Goal: Transaction & Acquisition: Purchase product/service

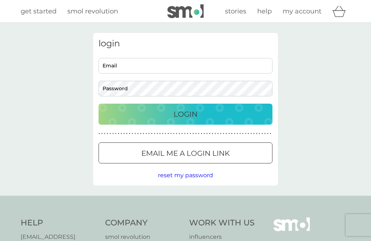
click at [0, 0] on div "Preferences Decline Accept" at bounding box center [0, 0] width 0 height 0
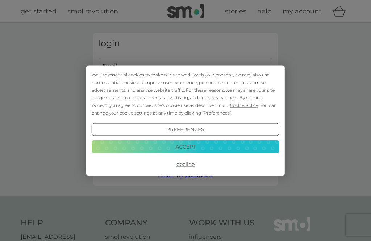
click at [186, 164] on button "Decline" at bounding box center [186, 163] width 188 height 13
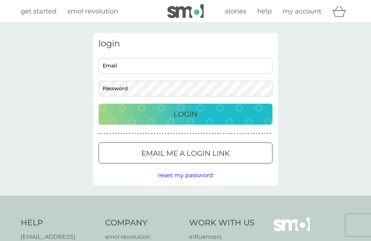
click at [113, 64] on input "Email" at bounding box center [185, 66] width 174 height 16
click at [114, 68] on input "Email" at bounding box center [185, 66] width 174 height 16
type input "hollshop99@gmail.com"
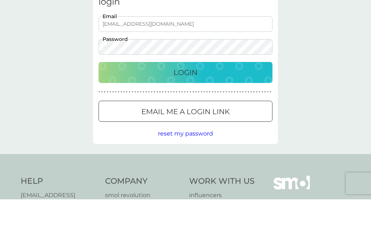
click at [192, 108] on p "Login" at bounding box center [185, 114] width 24 height 12
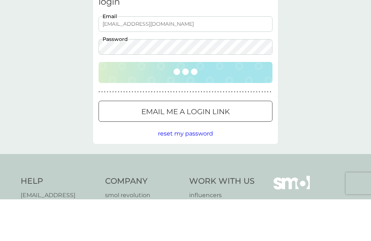
scroll to position [42, 0]
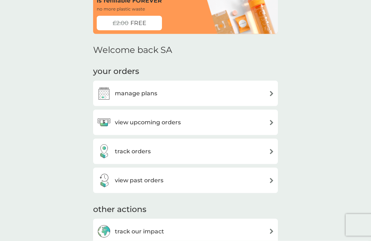
click at [267, 121] on div "view upcoming orders" at bounding box center [185, 122] width 177 height 14
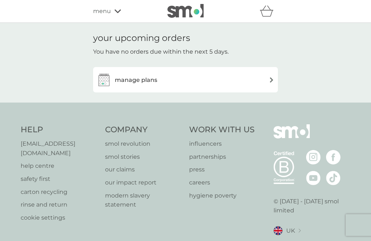
click at [144, 79] on h3 "manage plans" at bounding box center [136, 79] width 42 height 9
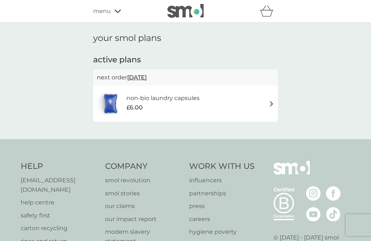
click at [164, 100] on h6 "non-bio laundry capsules" at bounding box center [162, 97] width 73 height 9
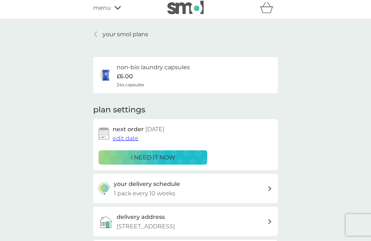
scroll to position [4, 0]
click at [157, 153] on p "i need it now" at bounding box center [153, 156] width 45 height 9
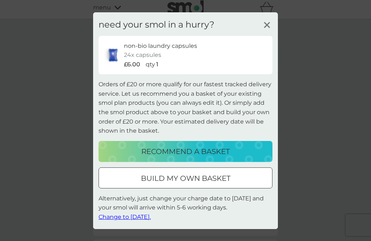
click at [194, 177] on div at bounding box center [194, 177] width 0 height 0
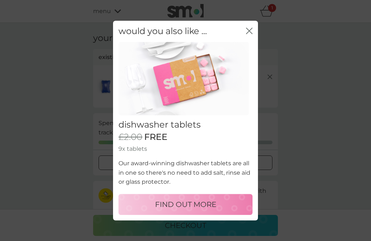
click at [194, 210] on p "FIND OUT MORE" at bounding box center [185, 204] width 61 height 12
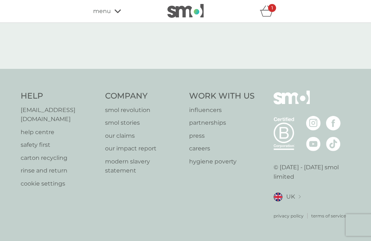
select select "42"
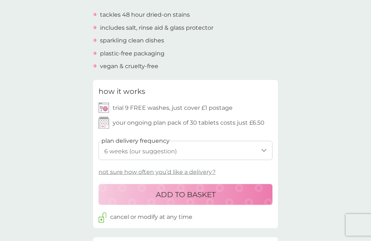
scroll to position [258, 0]
click at [262, 146] on select "1 week 2 weeks 3 weeks 4 weeks 5 weeks 6 weeks (our suggestion) 7 weeks 8 weeks…" at bounding box center [185, 149] width 174 height 19
click at [219, 194] on div "ADD TO BASKET" at bounding box center [185, 194] width 159 height 12
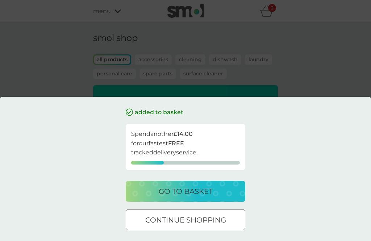
click at [198, 224] on div at bounding box center [185, 220] width 26 height 8
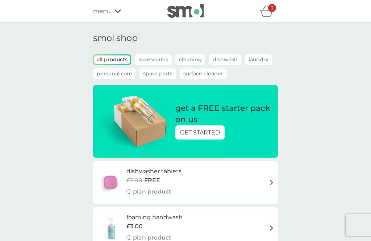
click at [210, 117] on p "get a FREE starter pack on us" at bounding box center [222, 114] width 95 height 22
click at [154, 60] on p "Accessories" at bounding box center [153, 59] width 37 height 10
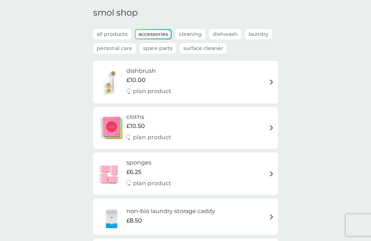
scroll to position [26, 0]
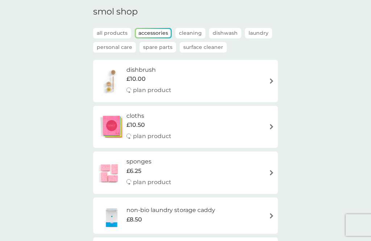
click at [190, 35] on p "Cleaning" at bounding box center [190, 33] width 30 height 10
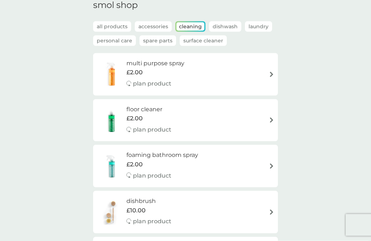
scroll to position [36, 0]
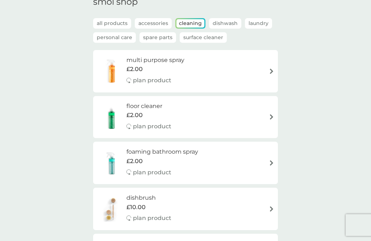
click at [149, 109] on h6 "floor cleaner" at bounding box center [148, 105] width 45 height 9
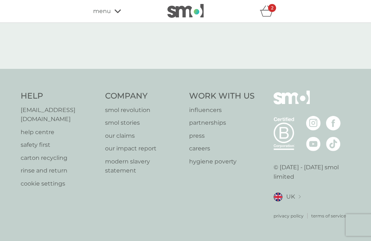
select select "84"
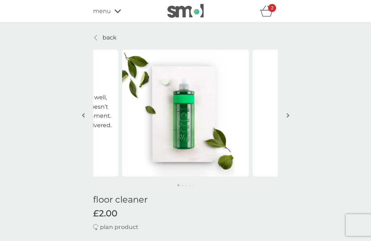
click at [267, 11] on icon "basket" at bounding box center [266, 13] width 12 height 7
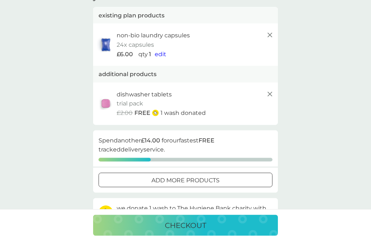
scroll to position [42, 0]
click at [203, 231] on p "checkout" at bounding box center [185, 225] width 41 height 12
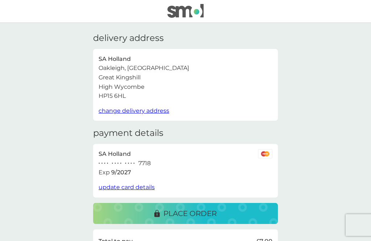
click at [205, 212] on p "place order" at bounding box center [189, 213] width 53 height 12
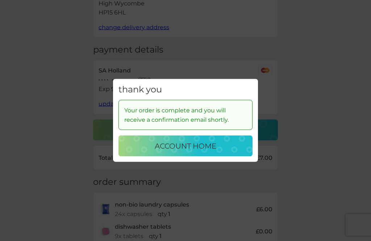
scroll to position [84, 0]
click at [193, 152] on p "account home" at bounding box center [186, 146] width 62 height 12
